Goal: Book appointment/travel/reservation

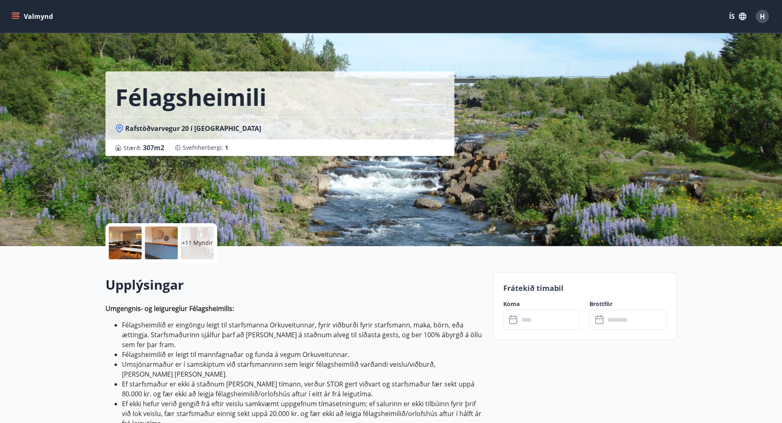
click at [516, 324] on icon at bounding box center [513, 320] width 8 height 8
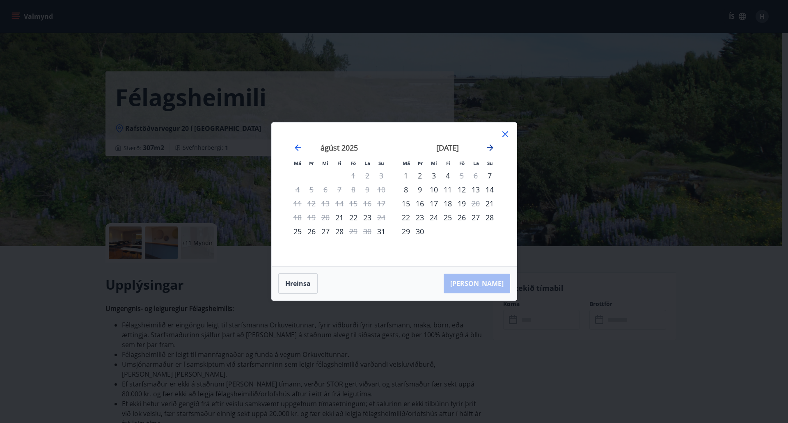
click at [491, 145] on icon "Move forward to switch to the next month." at bounding box center [490, 148] width 10 height 10
click at [488, 147] on icon "Move forward to switch to the next month." at bounding box center [490, 148] width 10 height 10
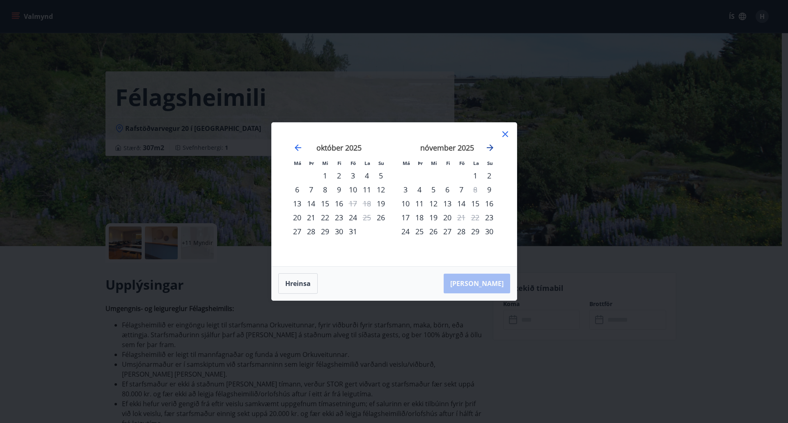
click at [488, 147] on icon "Move forward to switch to the next month." at bounding box center [490, 148] width 10 height 10
click at [490, 145] on icon "Move forward to switch to the next month." at bounding box center [490, 148] width 10 height 10
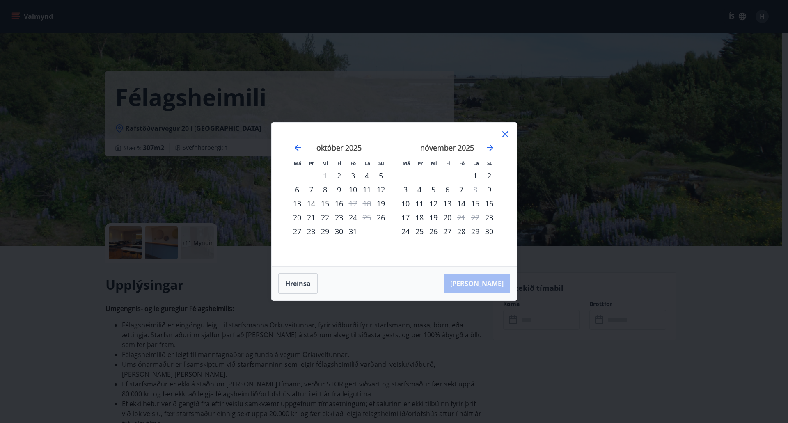
click at [507, 133] on icon at bounding box center [506, 134] width 6 height 6
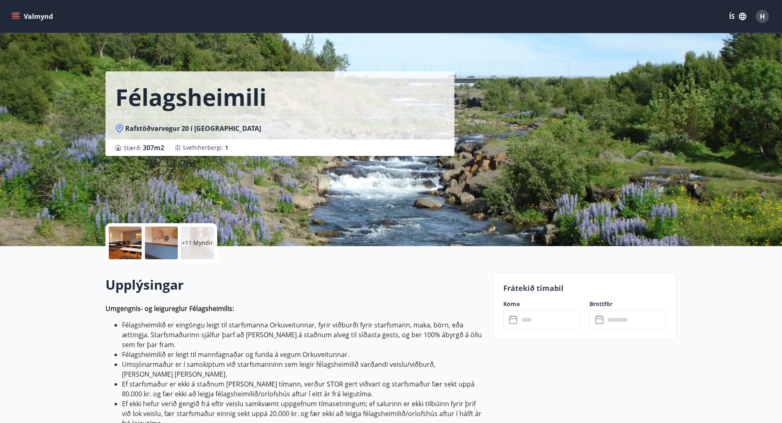
click at [513, 320] on icon at bounding box center [514, 320] width 10 height 10
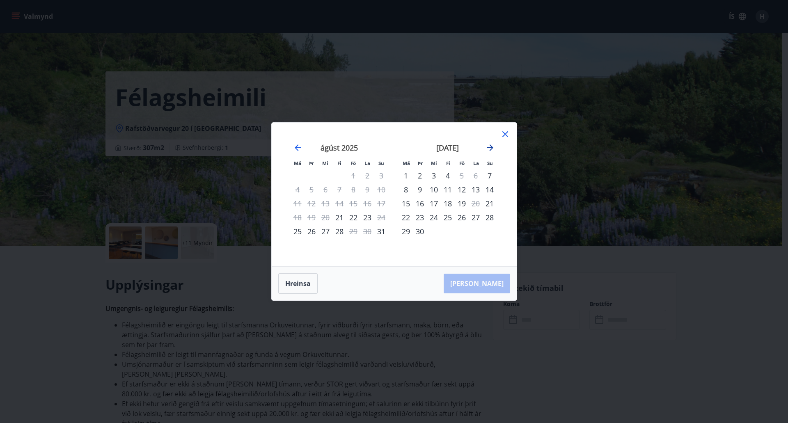
click at [490, 147] on icon "Move forward to switch to the next month." at bounding box center [490, 148] width 10 height 10
click at [490, 146] on icon "Move forward to switch to the next month." at bounding box center [490, 148] width 10 height 10
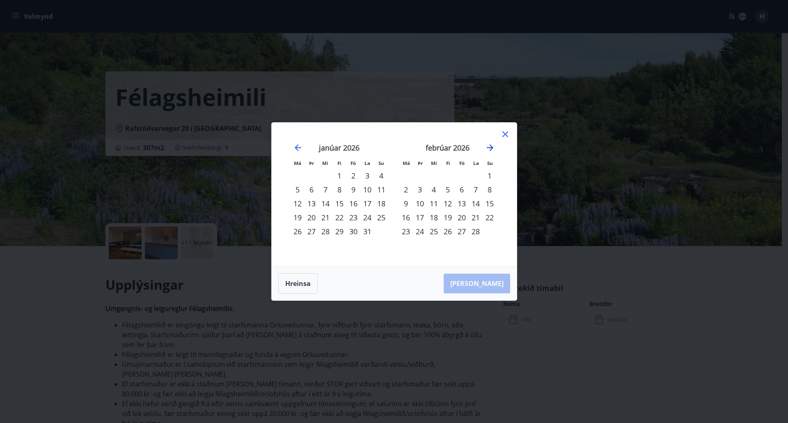
click at [490, 146] on icon "Move forward to switch to the next month." at bounding box center [490, 148] width 10 height 10
click at [490, 146] on icon "Move forward to switch to the next month." at bounding box center [490, 148] width 7 height 7
click at [462, 175] on div "3" at bounding box center [462, 176] width 14 height 14
click at [462, 173] on div "3" at bounding box center [462, 176] width 14 height 14
click at [463, 154] on div "Aðeins innritun í boði" at bounding box center [463, 152] width 73 height 21
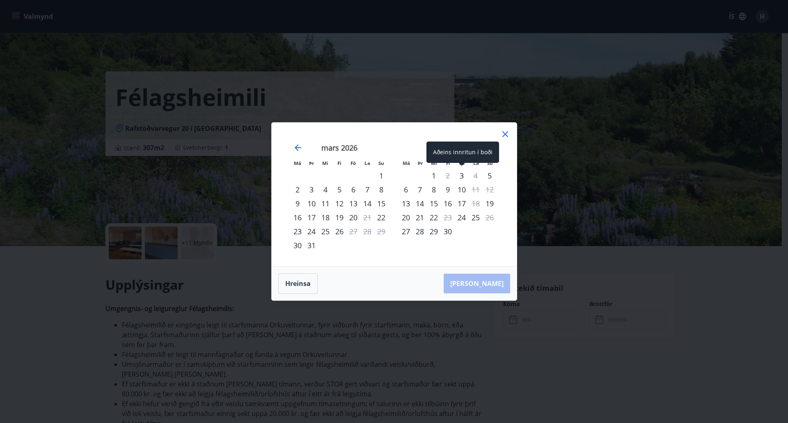
click at [461, 174] on div "3" at bounding box center [462, 176] width 14 height 14
click at [459, 150] on div "Aðeins innritun í boði" at bounding box center [463, 152] width 73 height 21
click at [503, 137] on icon at bounding box center [506, 134] width 6 height 6
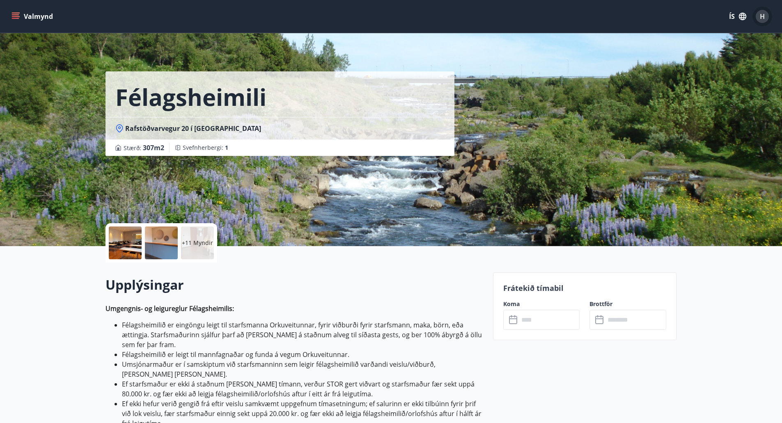
click at [761, 14] on span "H" at bounding box center [762, 16] width 5 height 9
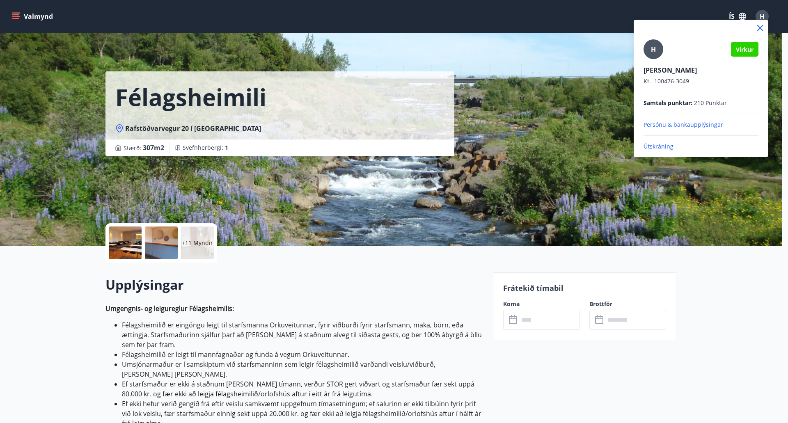
click at [739, 326] on div at bounding box center [394, 211] width 788 height 423
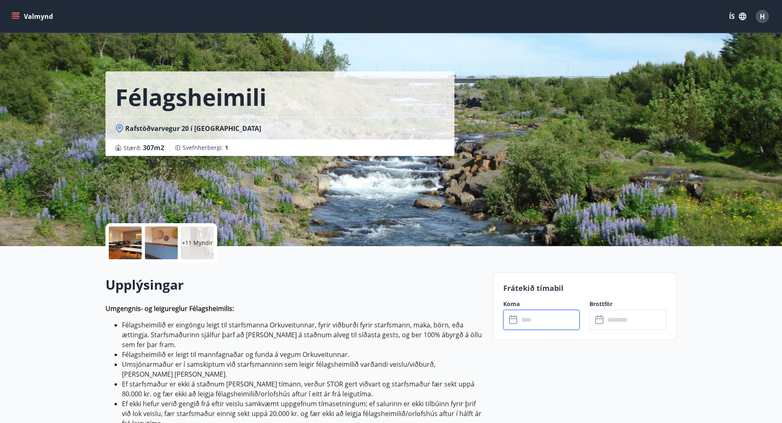
click at [526, 320] on input "text" at bounding box center [549, 320] width 61 height 20
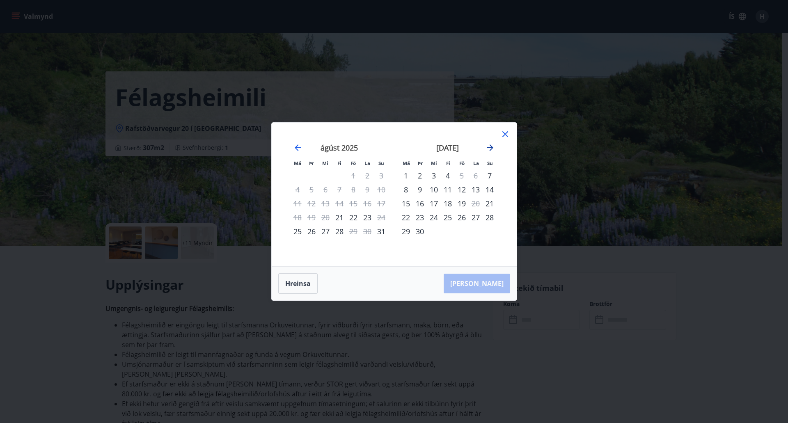
click at [490, 144] on icon "Move forward to switch to the next month." at bounding box center [490, 148] width 10 height 10
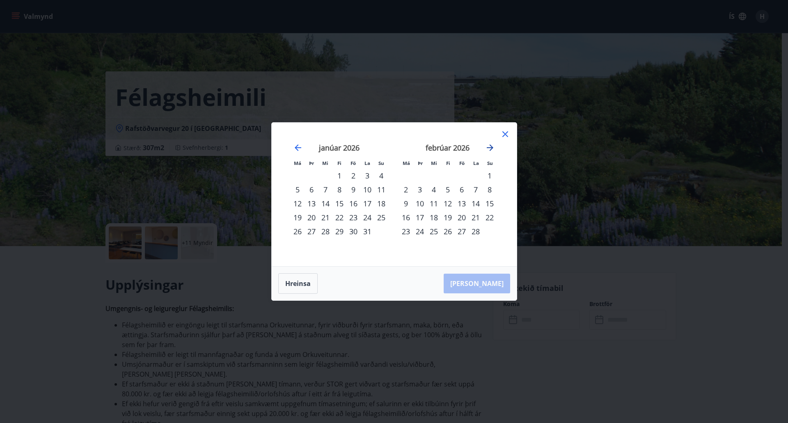
click at [490, 144] on icon "Move forward to switch to the next month." at bounding box center [490, 148] width 10 height 10
click at [506, 132] on icon at bounding box center [505, 134] width 10 height 10
